Goal: Task Accomplishment & Management: Use online tool/utility

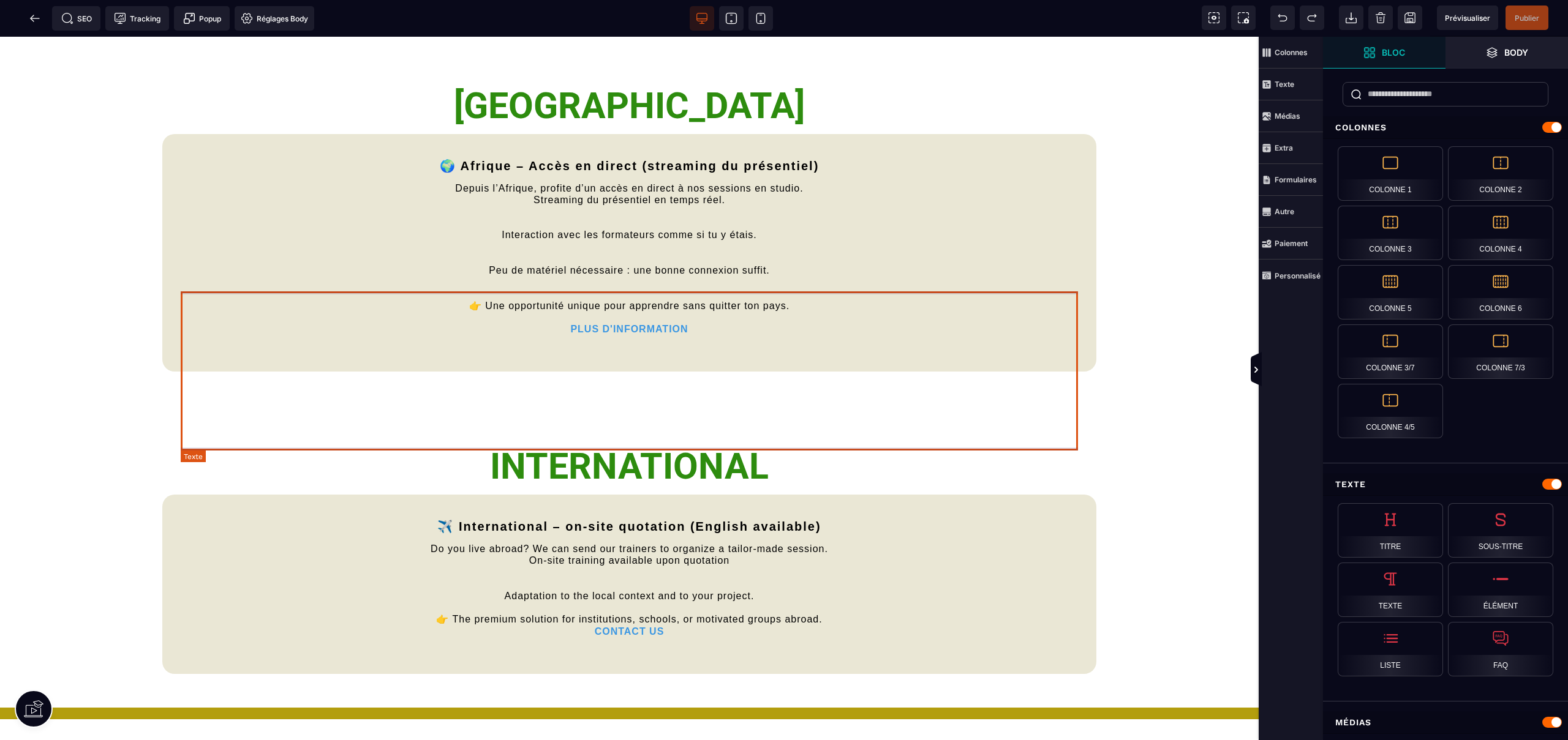
scroll to position [5566, 0]
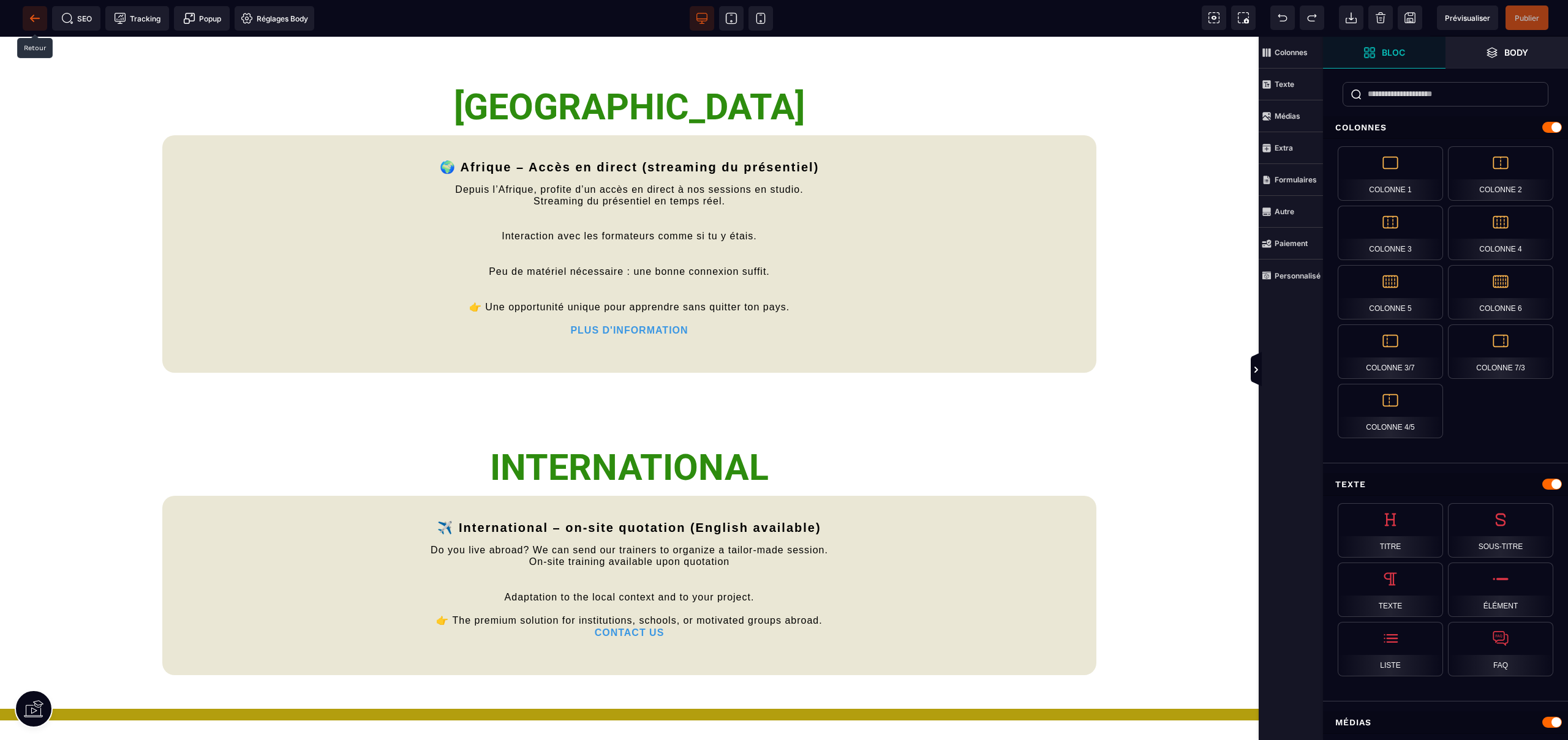
click at [32, 18] on icon at bounding box center [35, 18] width 9 height 1
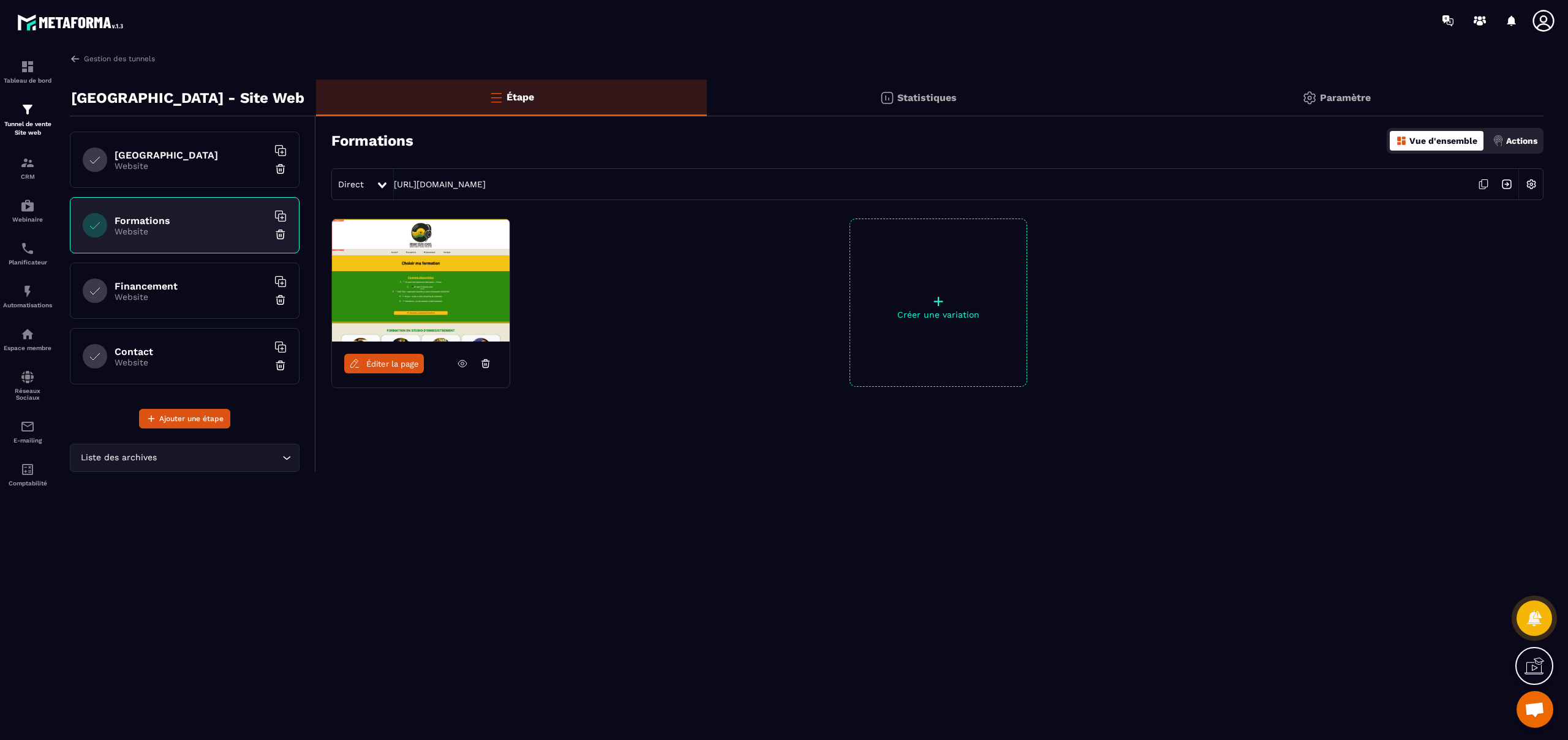
click at [154, 287] on h6 "Financement" at bounding box center [191, 286] width 153 height 11
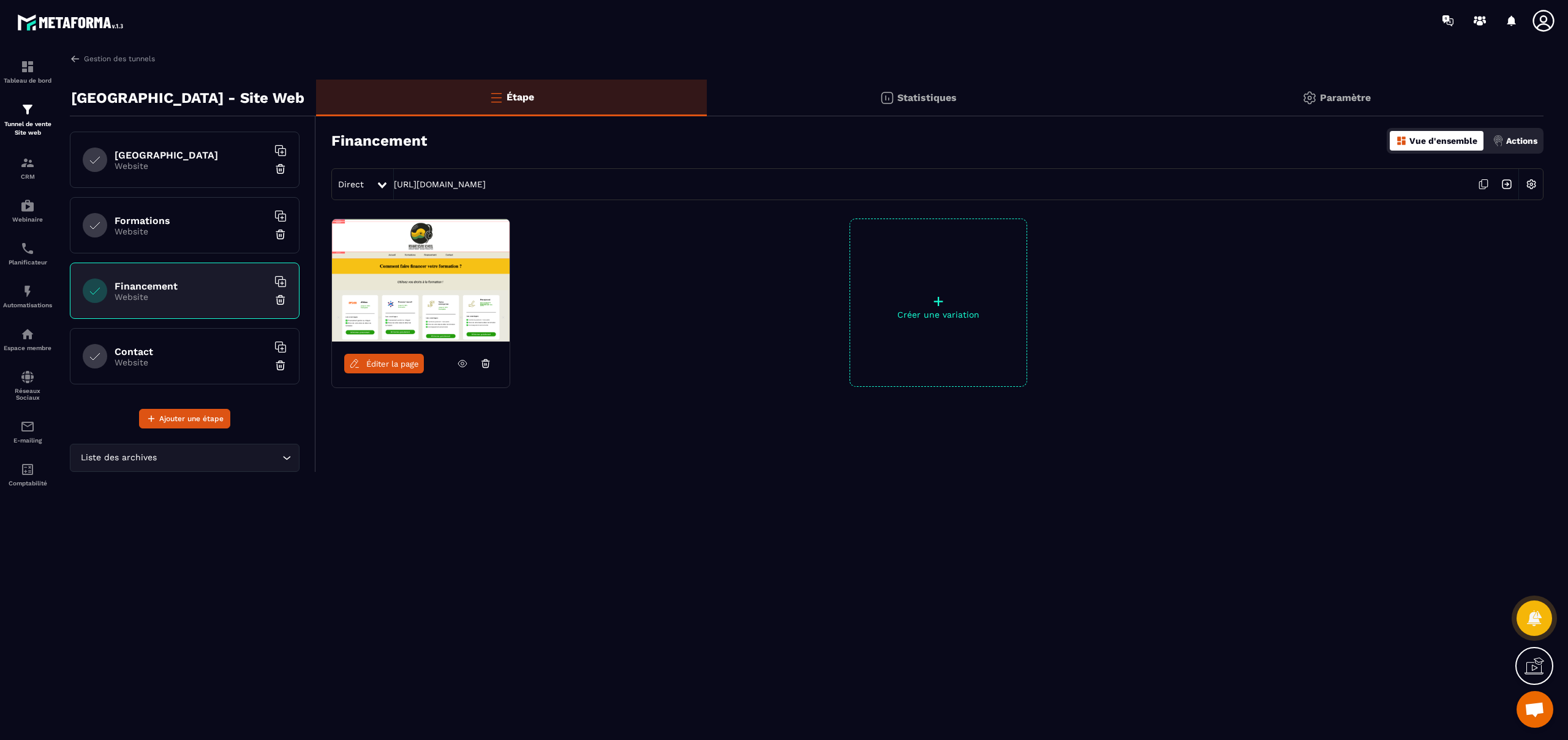
click at [372, 364] on span "Éditer la page" at bounding box center [393, 364] width 53 height 9
